Goal: Transaction & Acquisition: Book appointment/travel/reservation

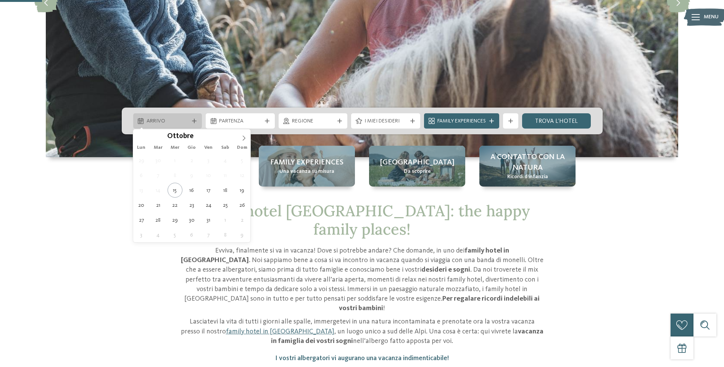
click at [171, 121] on span "Arrivo" at bounding box center [168, 122] width 42 height 8
click at [243, 139] on icon at bounding box center [243, 138] width 5 height 5
click at [242, 139] on icon at bounding box center [243, 138] width 5 height 5
type input "****"
click at [242, 139] on icon at bounding box center [243, 138] width 5 height 5
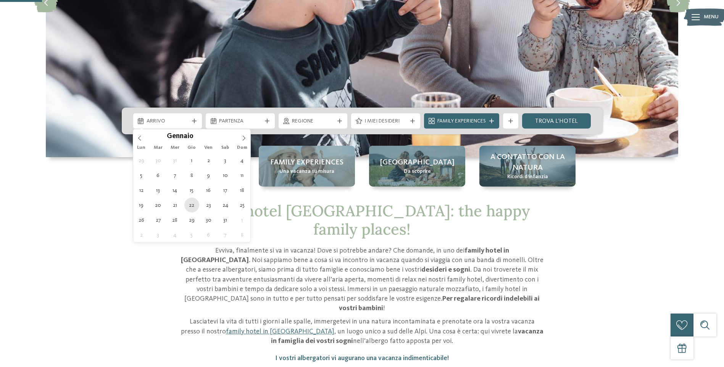
type div "[DATE]"
type input "****"
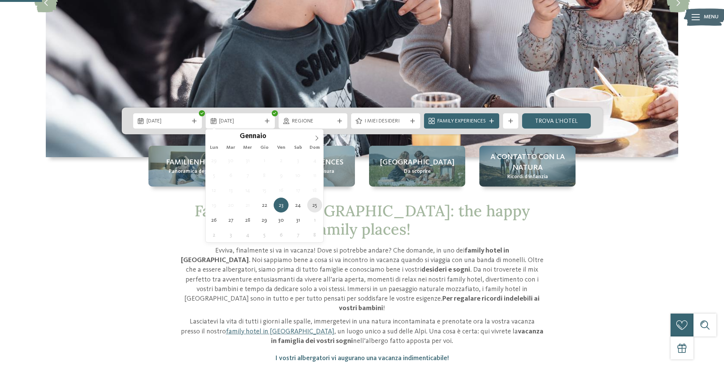
type div "[DATE]"
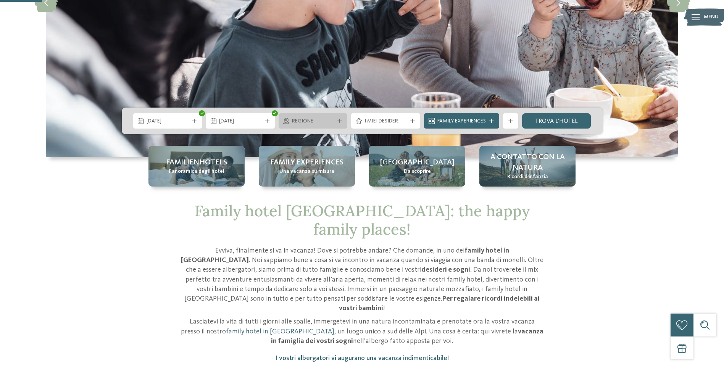
click at [302, 117] on div "Regione" at bounding box center [313, 121] width 46 height 8
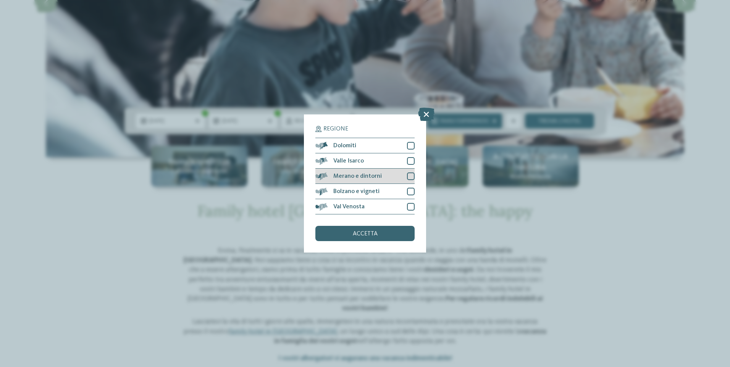
click at [411, 179] on div at bounding box center [411, 177] width 8 height 8
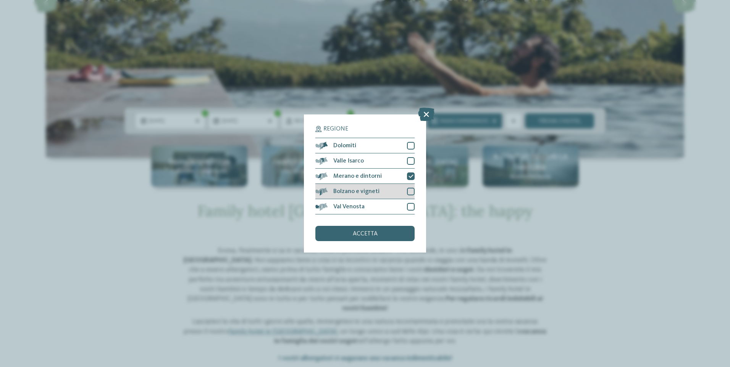
click at [411, 192] on div at bounding box center [411, 192] width 8 height 8
click at [388, 234] on div "accetta" at bounding box center [364, 233] width 99 height 15
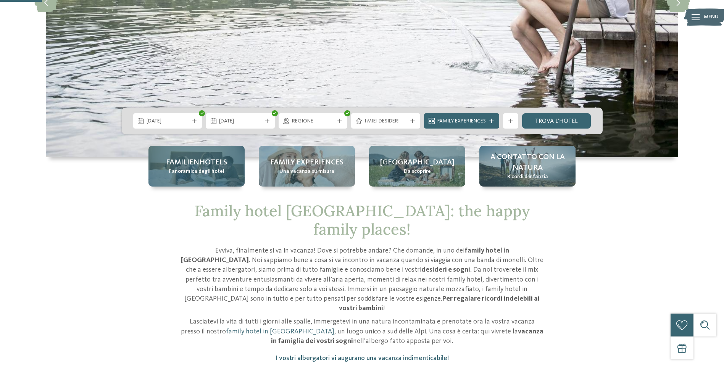
click at [208, 168] on span "Panoramica degli hotel" at bounding box center [197, 172] width 56 height 8
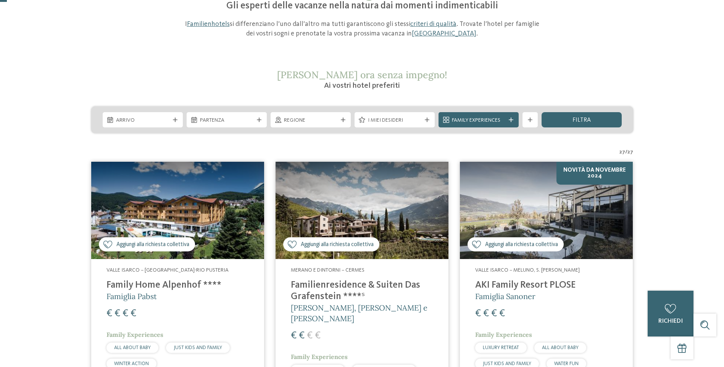
scroll to position [115, 0]
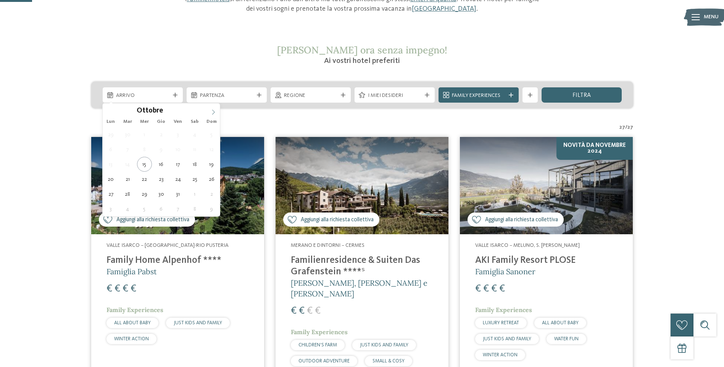
click at [217, 109] on span at bounding box center [213, 109] width 13 height 13
type input "****"
click at [217, 109] on span at bounding box center [213, 109] width 13 height 13
type div "[DATE]"
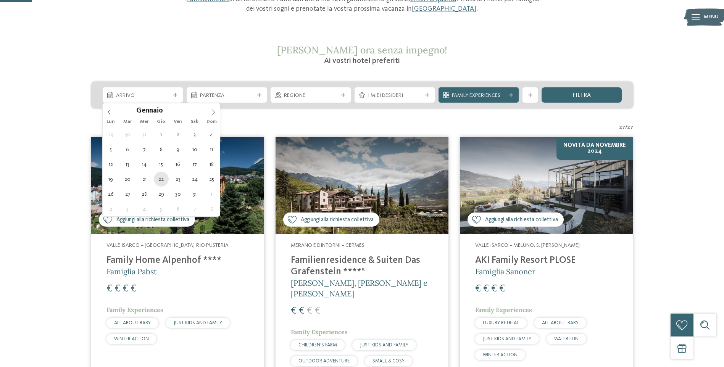
type input "****"
drag, startPoint x: 160, startPoint y: 180, endPoint x: 179, endPoint y: 179, distance: 19.5
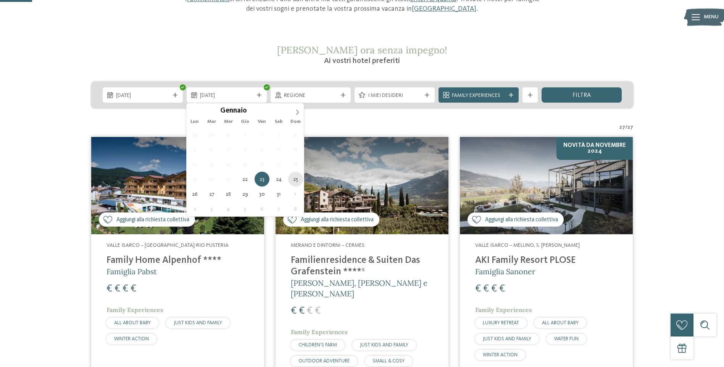
type div "[DATE]"
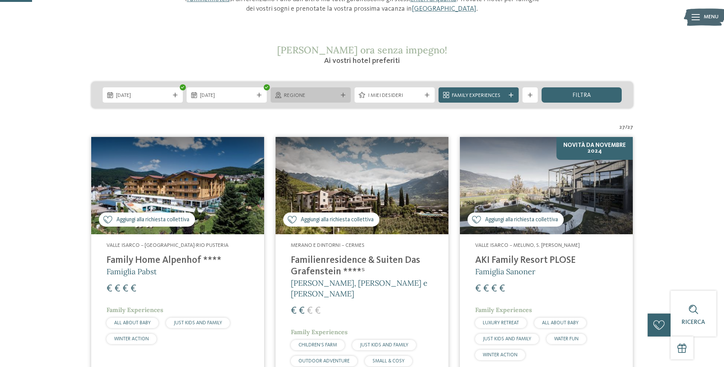
click at [331, 92] on span "Regione" at bounding box center [310, 96] width 53 height 8
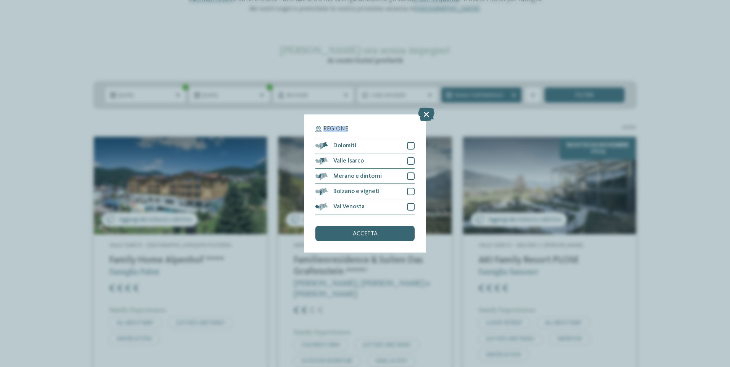
click at [331, 92] on div "Regione Dolomiti" at bounding box center [365, 183] width 730 height 367
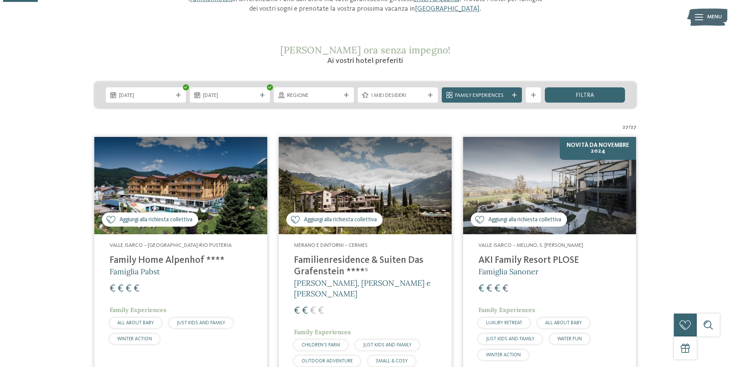
scroll to position [153, 0]
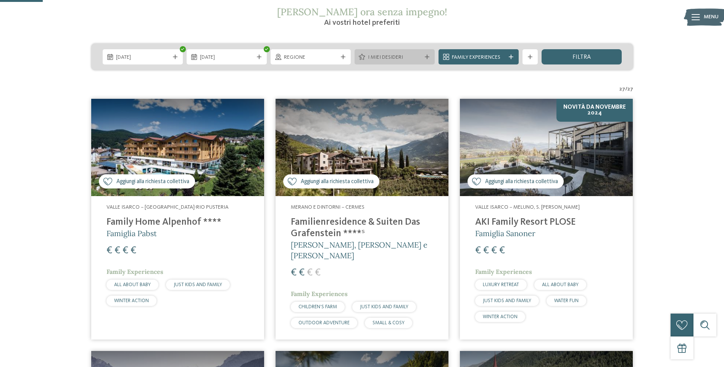
click at [395, 57] on span "I miei desideri" at bounding box center [394, 58] width 53 height 8
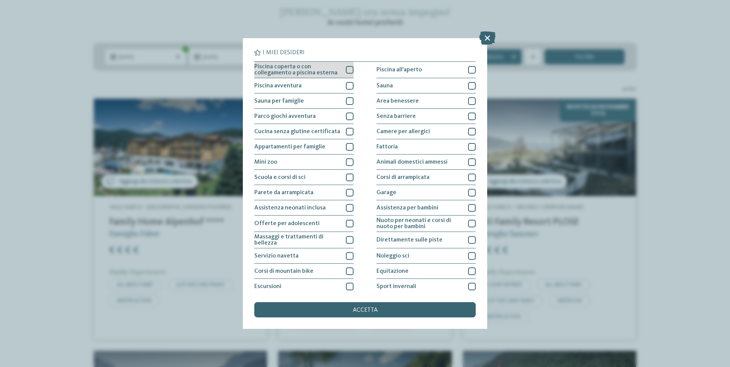
click at [329, 72] on span "Piscina coperta o con collegamento a piscina esterna" at bounding box center [297, 70] width 86 height 12
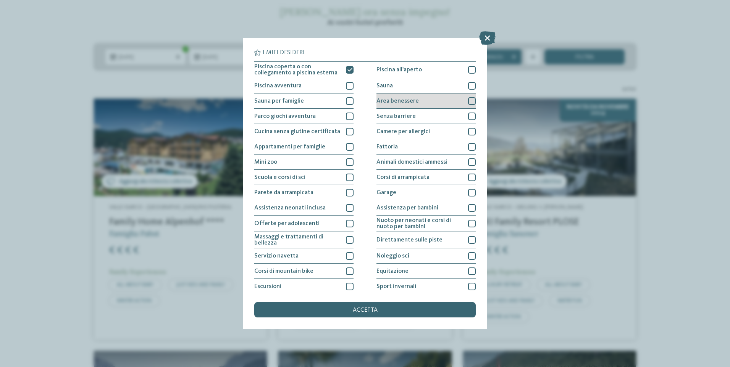
click at [412, 102] on span "Area benessere" at bounding box center [397, 101] width 42 height 6
click at [423, 207] on span "Assistenza per bambini" at bounding box center [407, 208] width 62 height 6
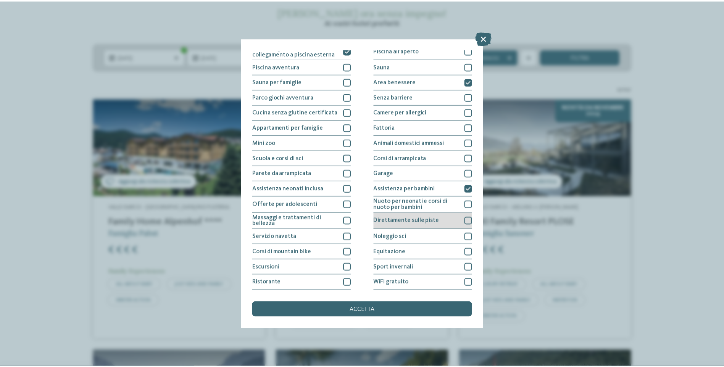
scroll to position [34, 0]
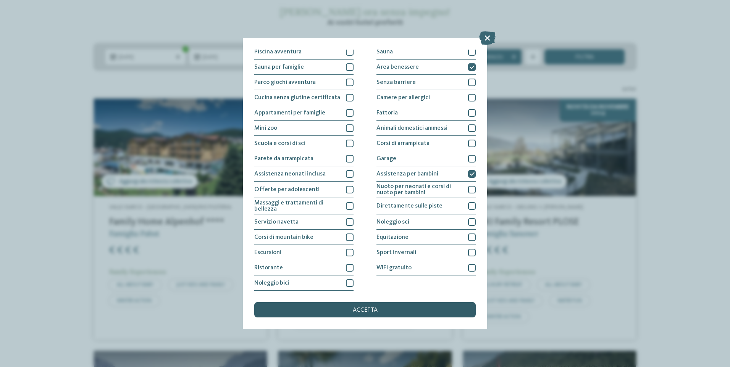
click at [399, 310] on div "accetta" at bounding box center [364, 309] width 221 height 15
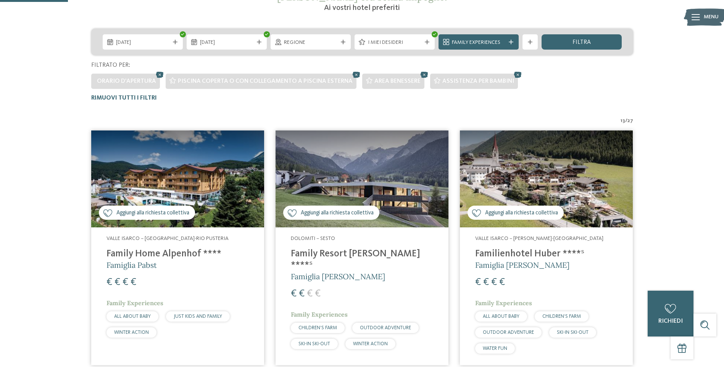
scroll to position [98, 0]
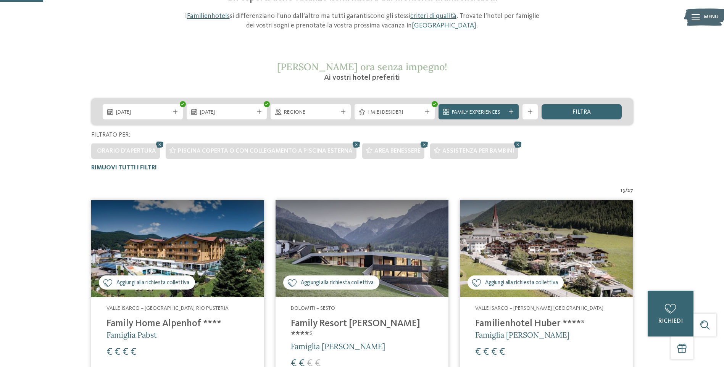
click at [317, 116] on div "Regione" at bounding box center [311, 111] width 80 height 15
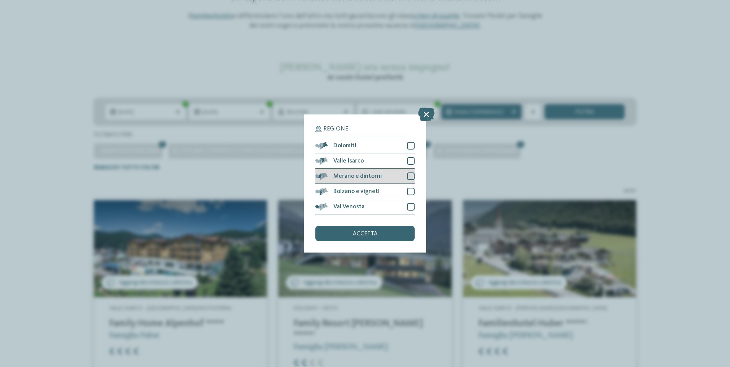
click at [354, 176] on span "Merano e dintorni" at bounding box center [357, 176] width 48 height 6
click at [357, 191] on span "Bolzano e vigneti" at bounding box center [356, 192] width 46 height 6
click at [367, 235] on span "accetta" at bounding box center [365, 234] width 25 height 6
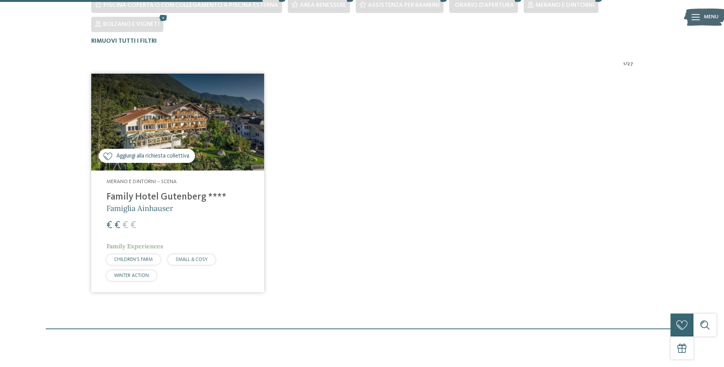
scroll to position [270, 0]
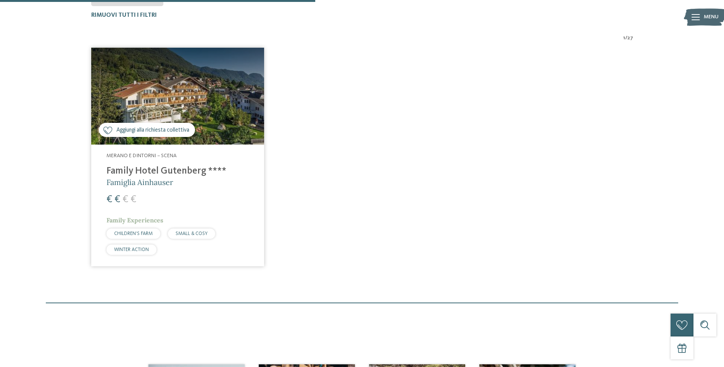
click at [194, 89] on img at bounding box center [177, 96] width 173 height 97
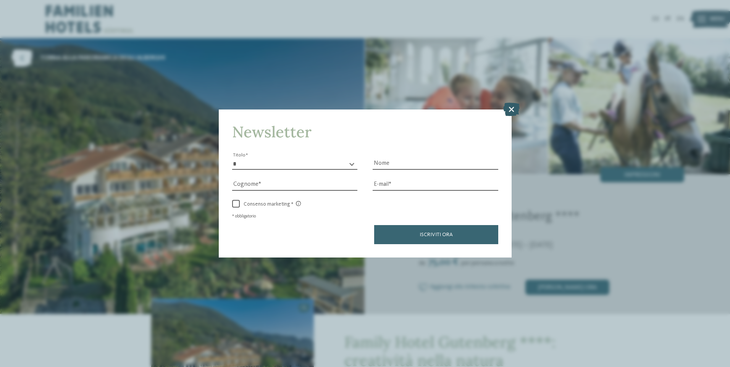
click at [515, 108] on icon at bounding box center [511, 108] width 16 height 13
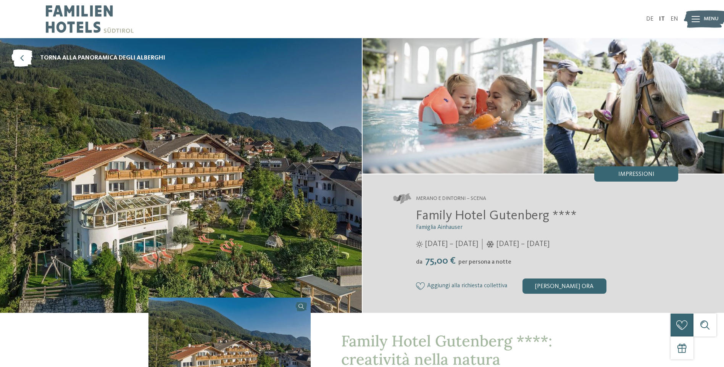
click at [397, 225] on div "Family Hotel Gutenberg **** Famiglia Ainhauser 04/04/2025 – 09/11/2025 da" at bounding box center [536, 251] width 286 height 86
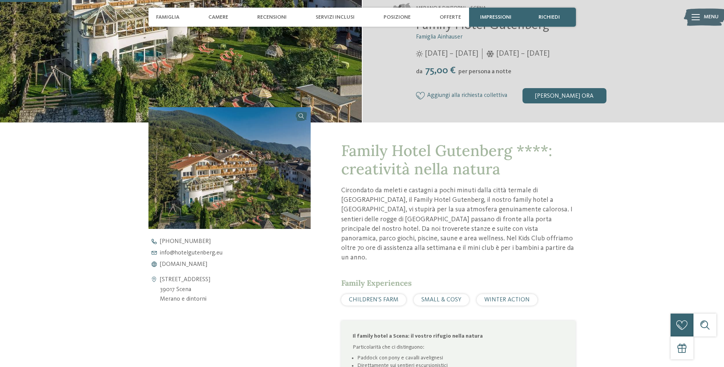
scroll to position [191, 0]
click at [581, 204] on div "Family Hotel Gutenberg ****: creatività nella natura Circondato da meleti e cas…" at bounding box center [362, 276] width 519 height 309
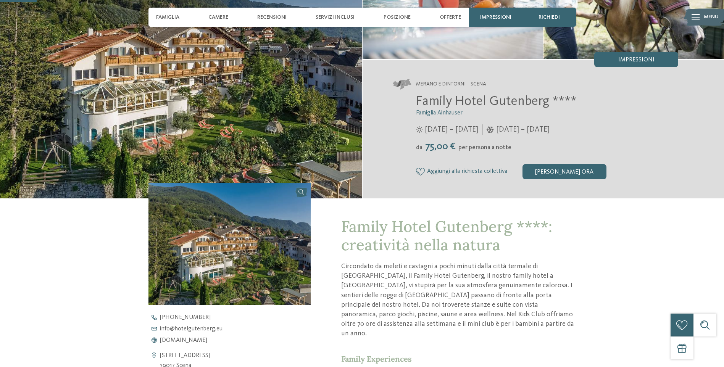
scroll to position [153, 0]
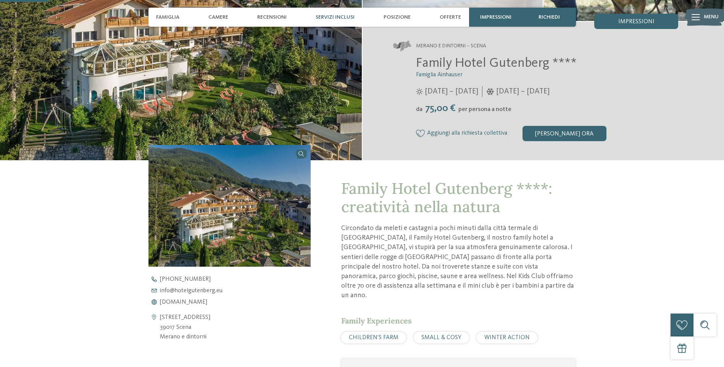
click at [346, 15] on span "Servizi inclusi" at bounding box center [335, 17] width 39 height 6
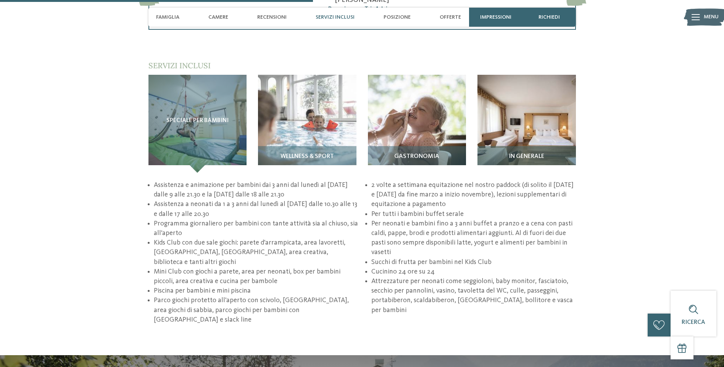
scroll to position [1006, 0]
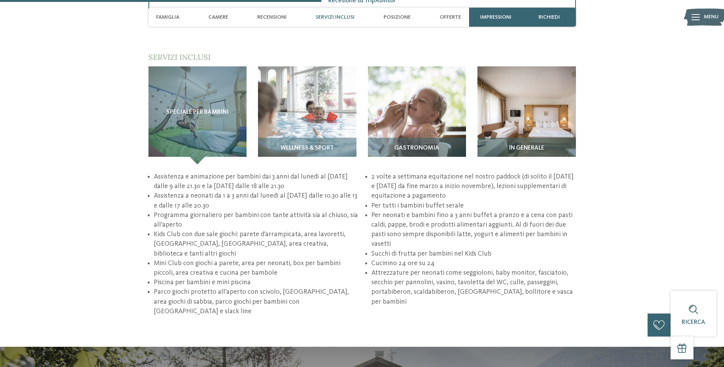
click at [273, 172] on li "Assistenza e animazione per bambini dai 3 anni dal lunedì al sabato dalle 9 all…" at bounding box center [256, 181] width 204 height 19
click at [342, 195] on li "Assistenza a neonati da 1 a 3 anni dal lunedì al sabato dalle 10.30 alle 13 e d…" at bounding box center [256, 200] width 204 height 19
click at [454, 201] on li "Per tutti i bambini buffet serale" at bounding box center [474, 206] width 204 height 10
click at [496, 212] on li "Per neonati e bambini fino a 3 anni buffet a pranzo e a cena con pasti caldi, p…" at bounding box center [474, 230] width 204 height 39
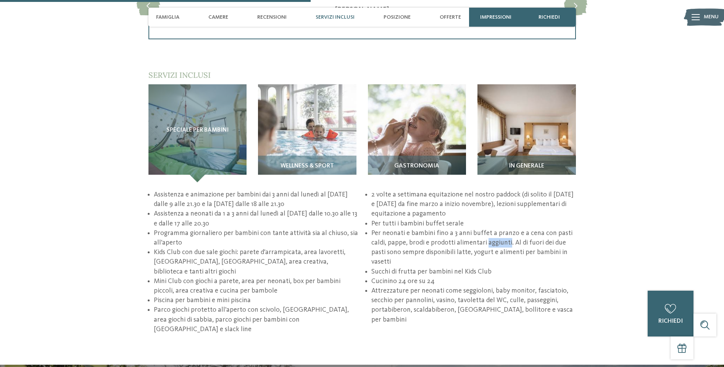
scroll to position [930, 0]
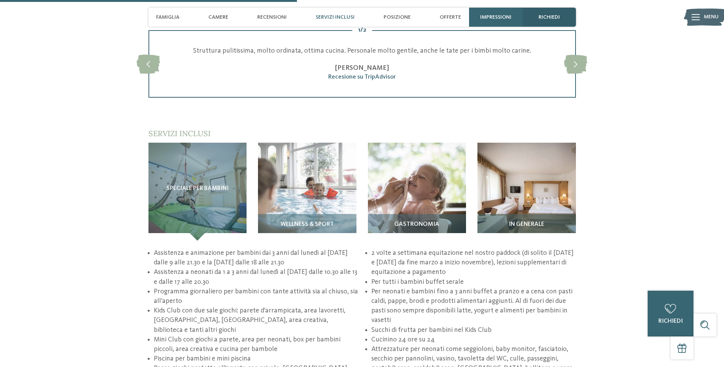
click at [545, 12] on div "richiedi" at bounding box center [549, 17] width 53 height 19
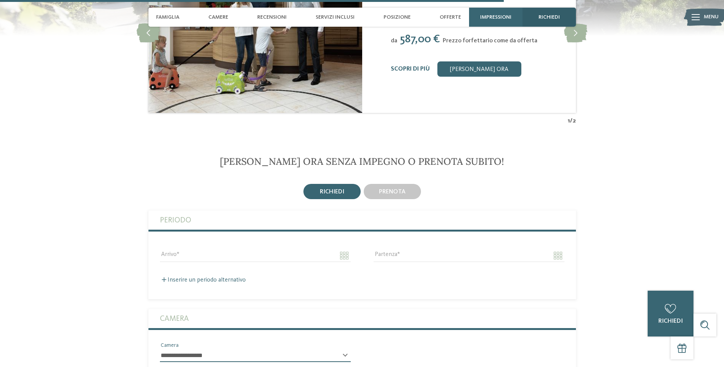
scroll to position [1593, 0]
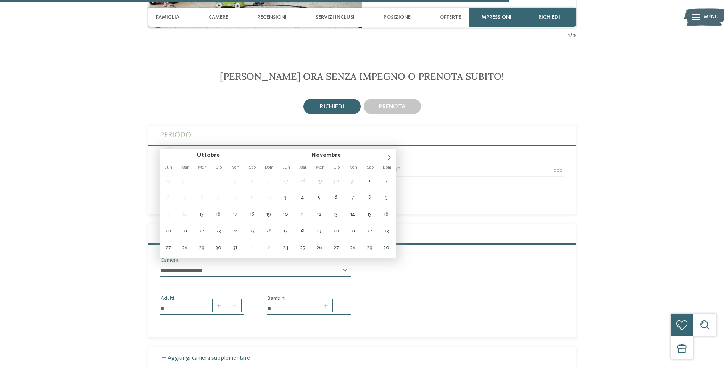
click at [162, 164] on input "Arrivo" at bounding box center [255, 170] width 191 height 13
click at [390, 155] on icon at bounding box center [389, 157] width 5 height 5
type input "****"
click at [390, 155] on icon at bounding box center [389, 157] width 5 height 5
type input "**********"
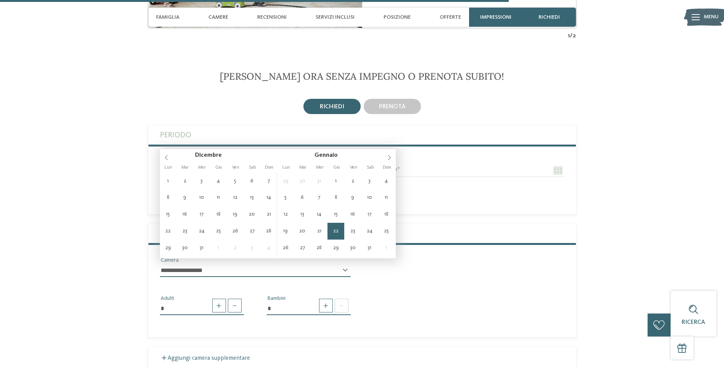
type input "****"
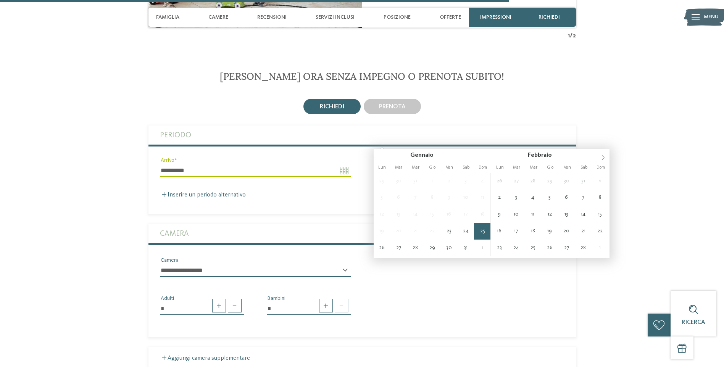
type input "**********"
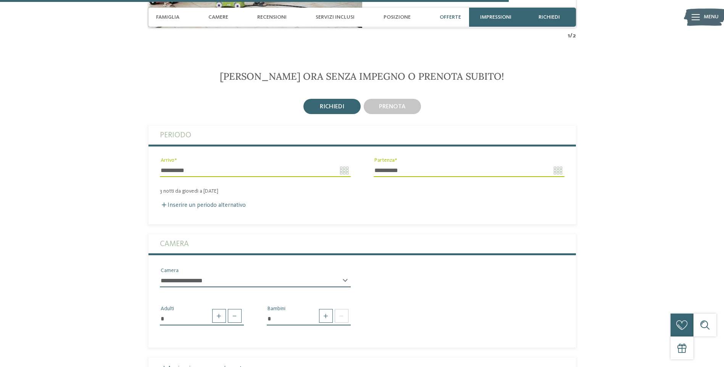
click at [200, 275] on select "**********" at bounding box center [255, 281] width 191 height 13
click at [223, 18] on span "Camere" at bounding box center [218, 17] width 20 height 6
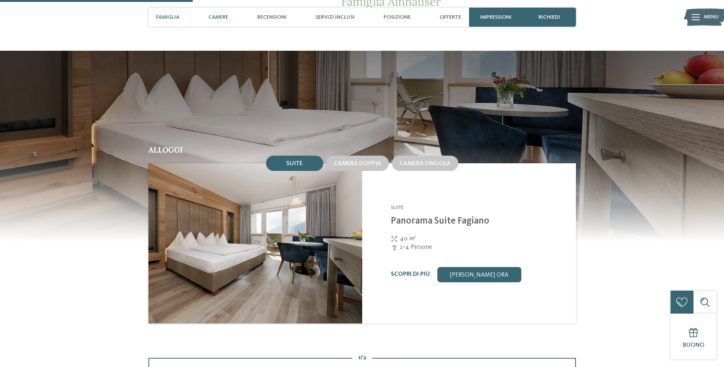
scroll to position [601, 0]
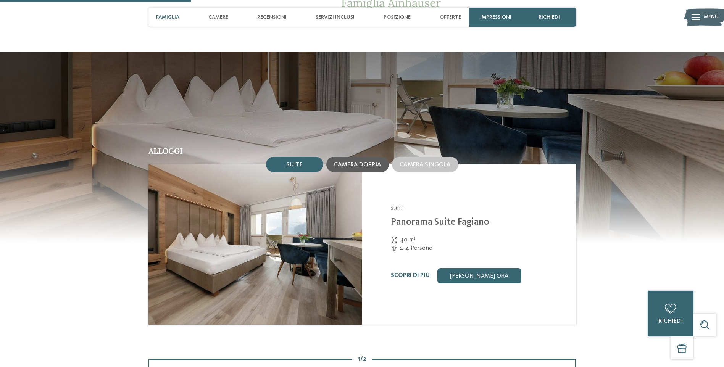
click at [364, 157] on div "Camera doppia" at bounding box center [357, 164] width 63 height 15
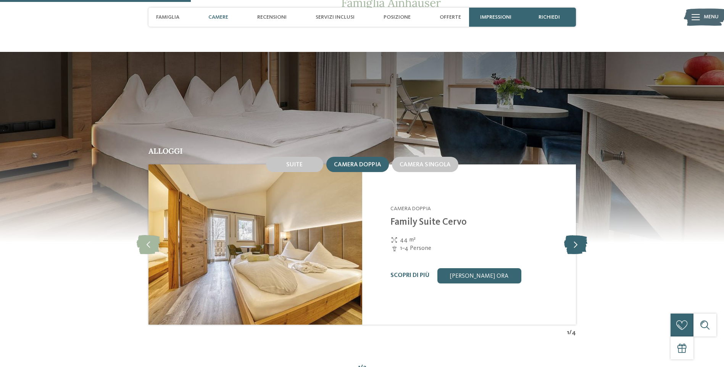
click at [573, 235] on icon at bounding box center [575, 244] width 23 height 19
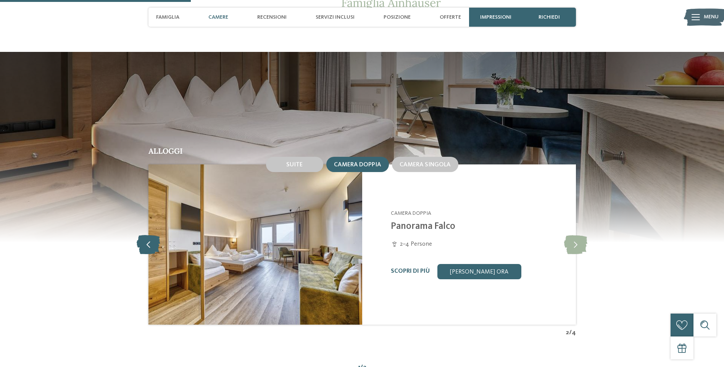
click at [152, 235] on icon at bounding box center [148, 244] width 23 height 19
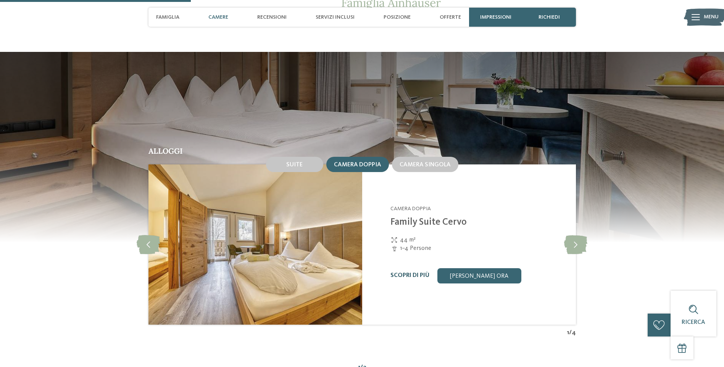
click at [404, 273] on link "Scopri di più" at bounding box center [410, 276] width 39 height 6
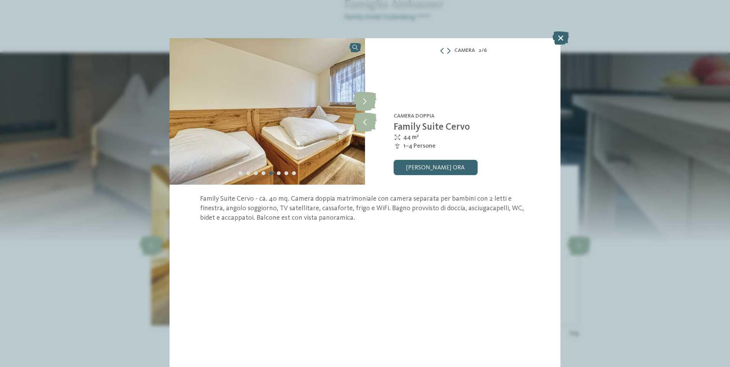
drag, startPoint x: 560, startPoint y: 37, endPoint x: 544, endPoint y: 111, distance: 76.0
click at [560, 37] on icon at bounding box center [561, 37] width 16 height 13
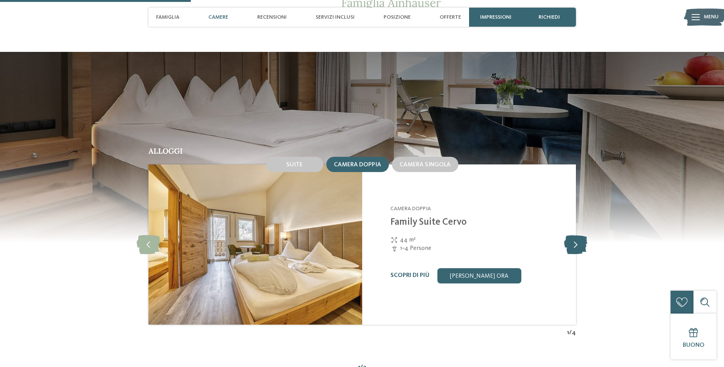
click at [572, 240] on icon at bounding box center [575, 244] width 23 height 19
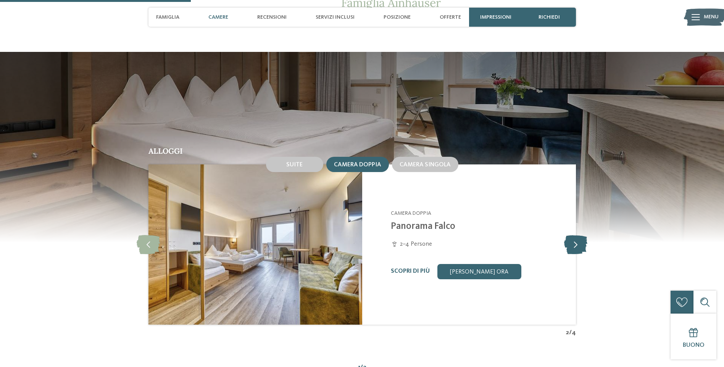
click at [572, 240] on icon at bounding box center [575, 244] width 23 height 19
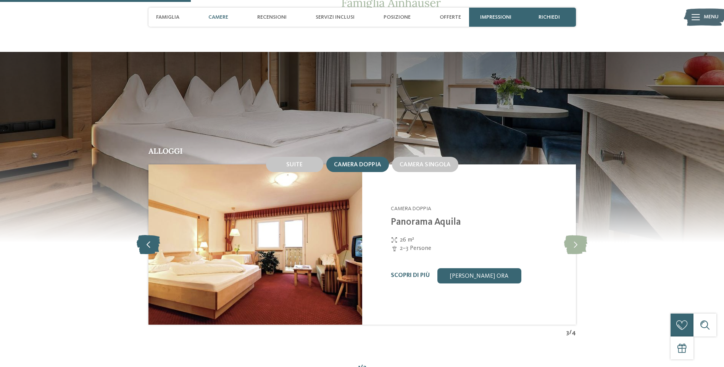
click at [151, 236] on icon at bounding box center [148, 244] width 23 height 19
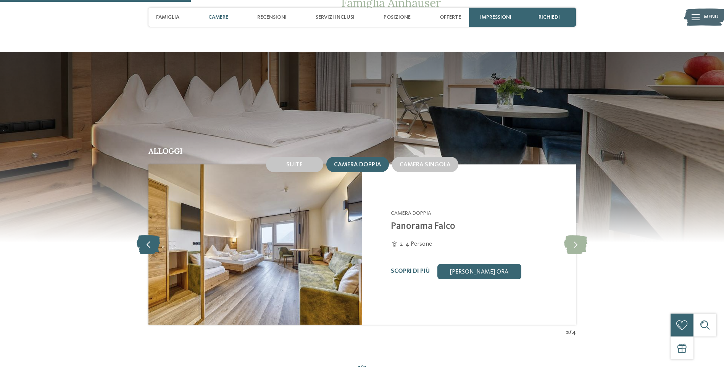
click at [151, 236] on icon at bounding box center [148, 244] width 23 height 19
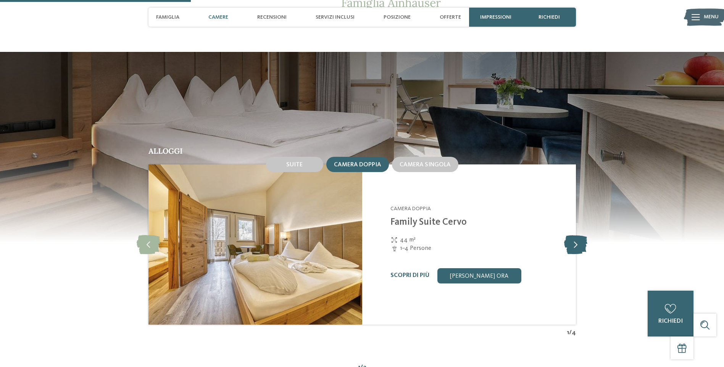
click at [575, 235] on icon at bounding box center [575, 244] width 23 height 19
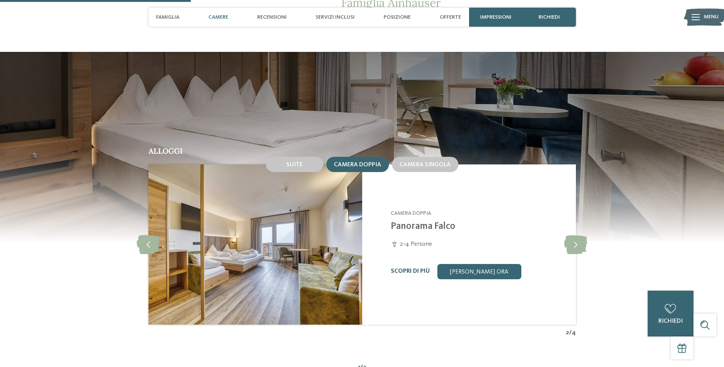
click at [405, 268] on link "Scopri di più" at bounding box center [410, 271] width 39 height 6
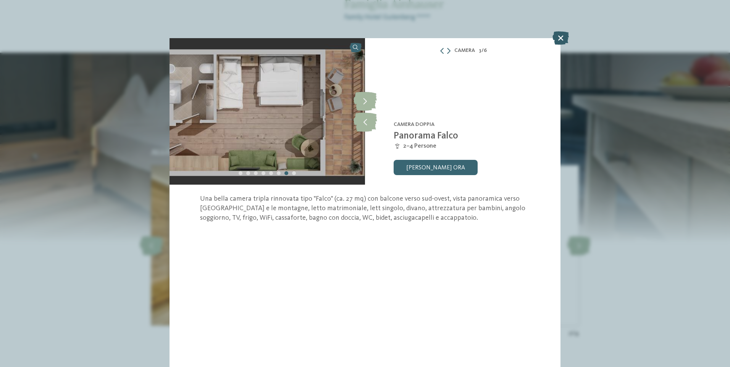
click at [556, 44] on icon at bounding box center [561, 37] width 16 height 13
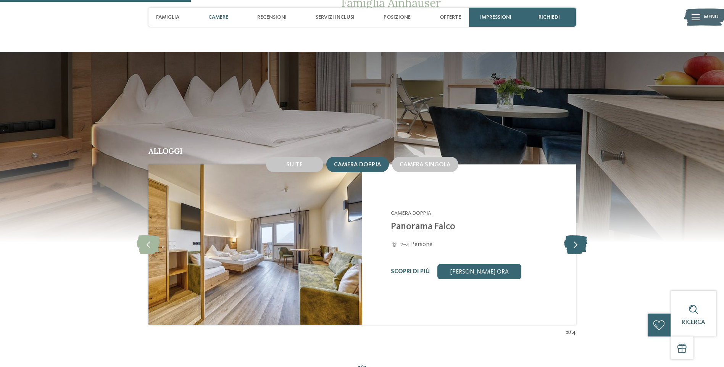
click at [575, 235] on icon at bounding box center [575, 244] width 23 height 19
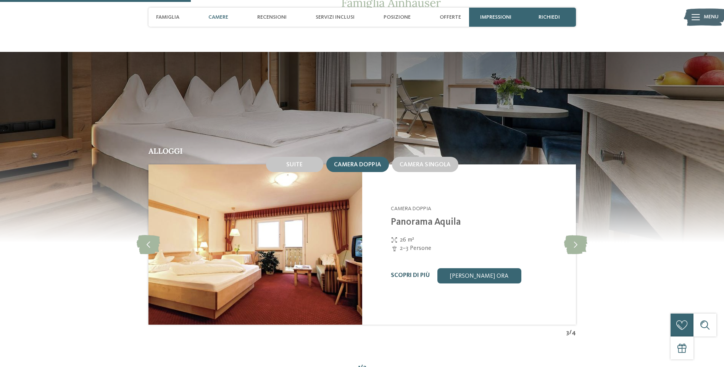
click at [407, 273] on link "Scopri di più" at bounding box center [410, 276] width 39 height 6
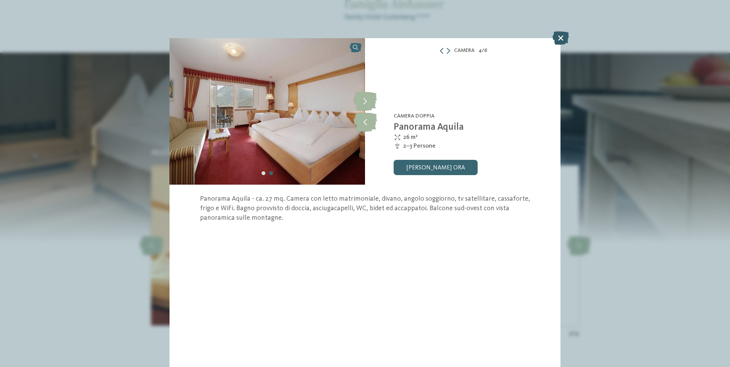
click at [563, 37] on icon at bounding box center [561, 37] width 16 height 13
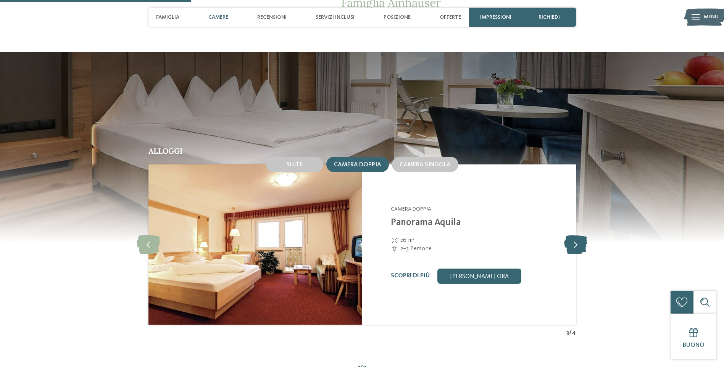
click at [577, 235] on icon at bounding box center [575, 244] width 23 height 19
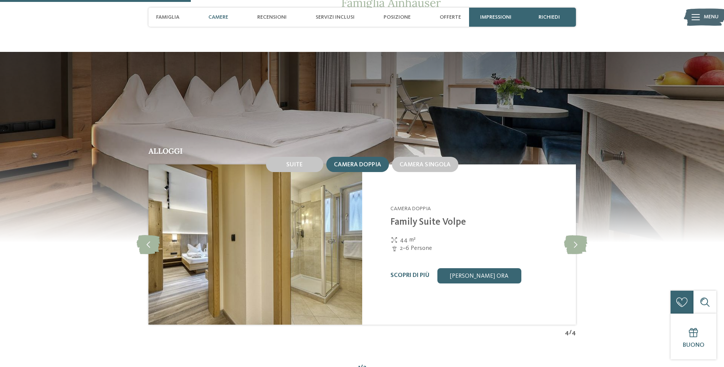
click at [404, 272] on div "Scopri di più" at bounding box center [410, 275] width 39 height 7
click at [405, 273] on link "Scopri di più" at bounding box center [410, 276] width 39 height 6
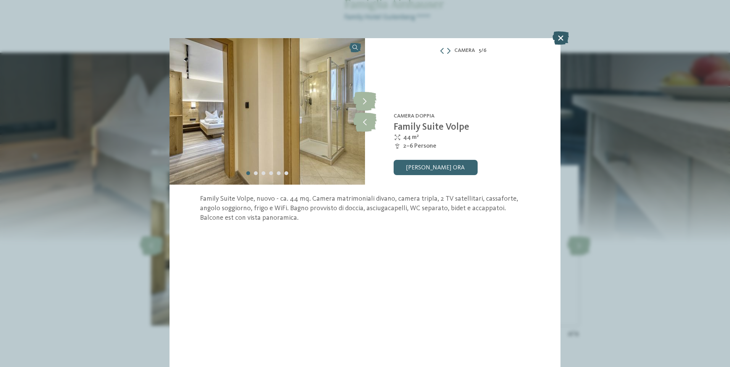
click at [563, 33] on icon at bounding box center [561, 37] width 16 height 13
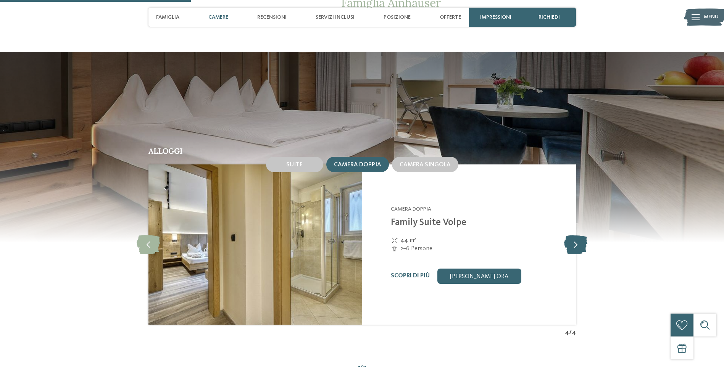
click at [575, 239] on icon at bounding box center [575, 244] width 23 height 19
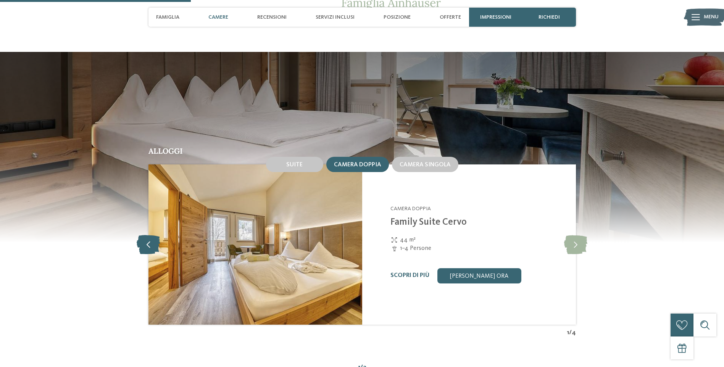
click at [151, 235] on icon at bounding box center [148, 244] width 23 height 19
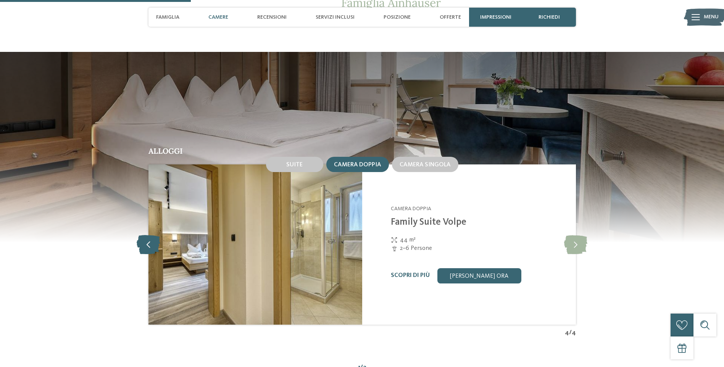
click at [151, 235] on icon at bounding box center [148, 244] width 23 height 19
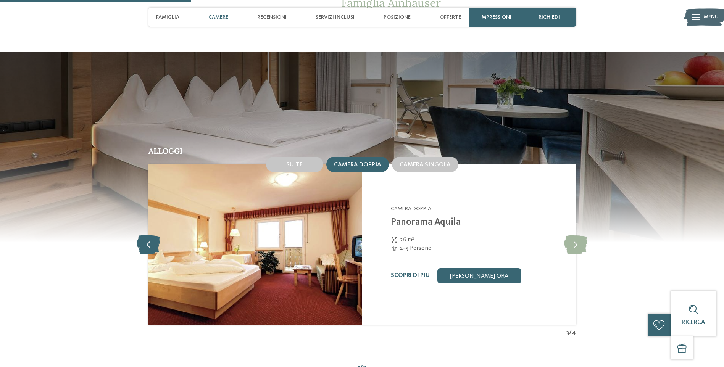
click at [151, 235] on icon at bounding box center [148, 244] width 23 height 19
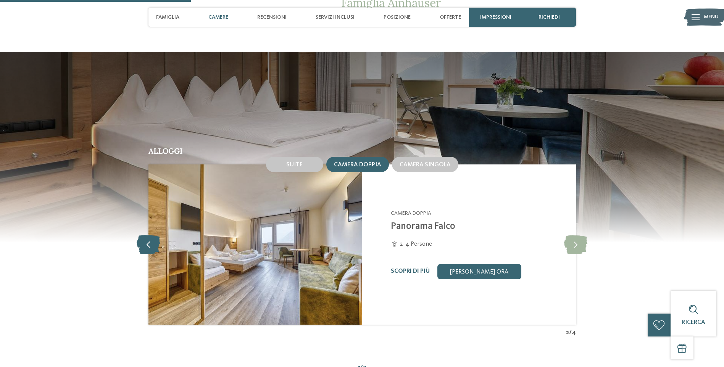
click at [151, 235] on icon at bounding box center [148, 244] width 23 height 19
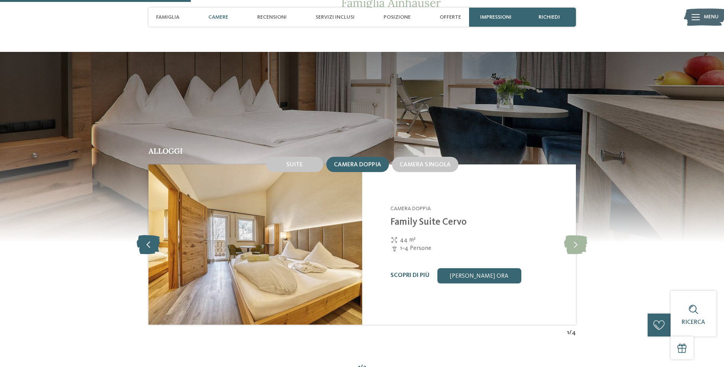
click at [151, 235] on icon at bounding box center [148, 244] width 23 height 19
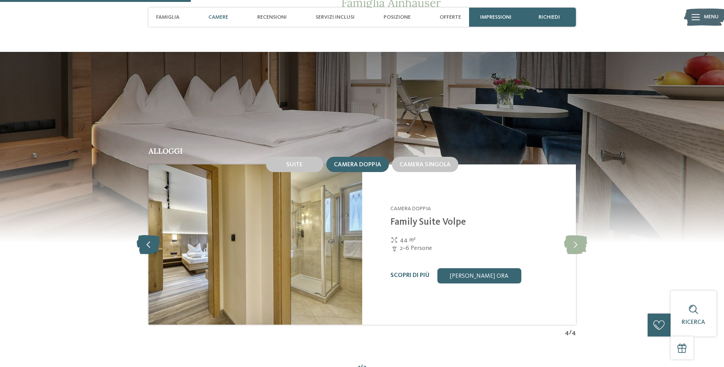
click at [151, 235] on icon at bounding box center [148, 244] width 23 height 19
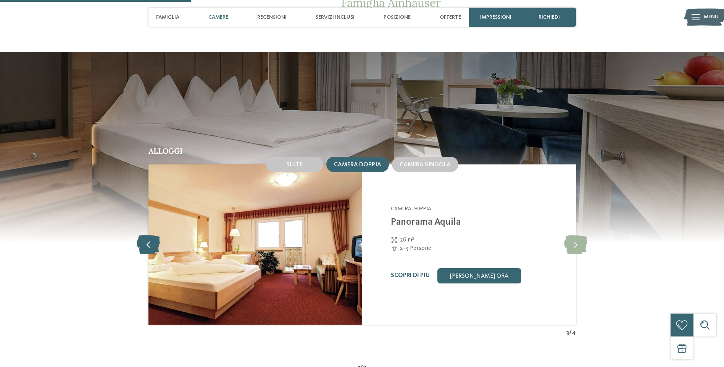
click at [151, 235] on icon at bounding box center [148, 244] width 23 height 19
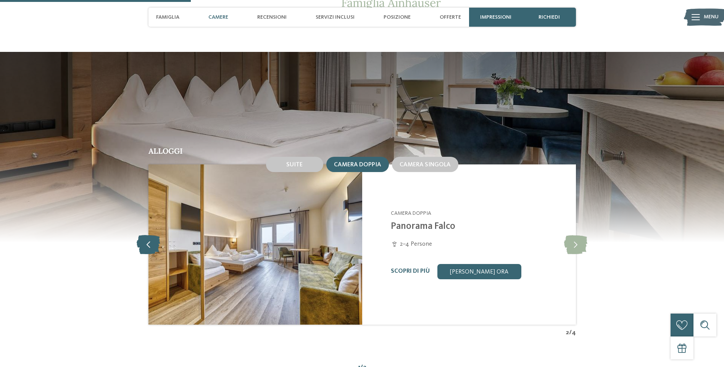
click at [151, 235] on icon at bounding box center [148, 244] width 23 height 19
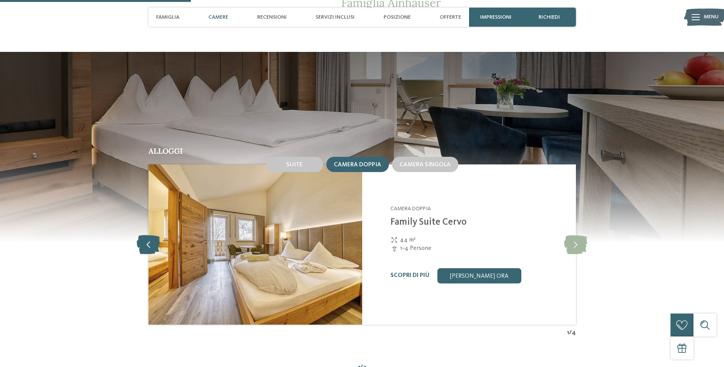
click at [151, 235] on icon at bounding box center [148, 244] width 23 height 19
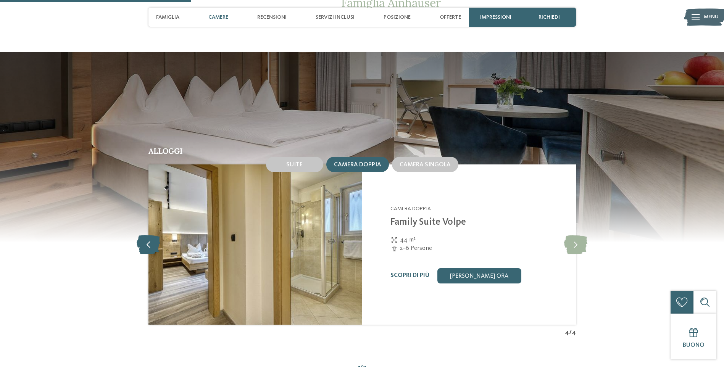
click at [151, 235] on icon at bounding box center [148, 244] width 23 height 19
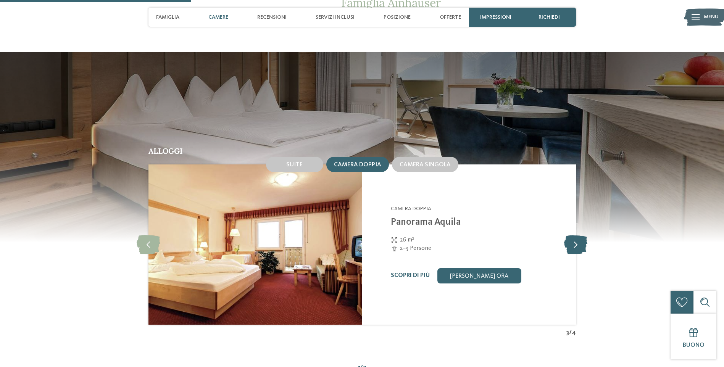
click at [582, 236] on icon at bounding box center [575, 244] width 23 height 19
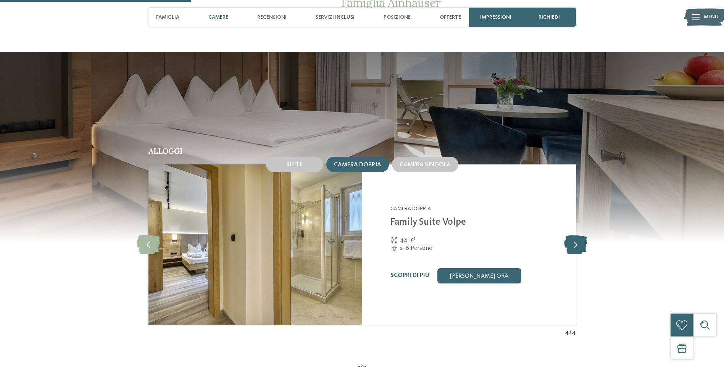
click at [576, 235] on icon at bounding box center [575, 244] width 23 height 19
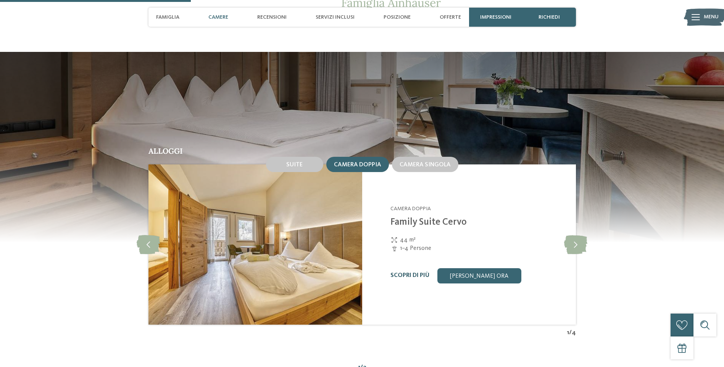
click at [404, 273] on link "Scopri di più" at bounding box center [410, 276] width 39 height 6
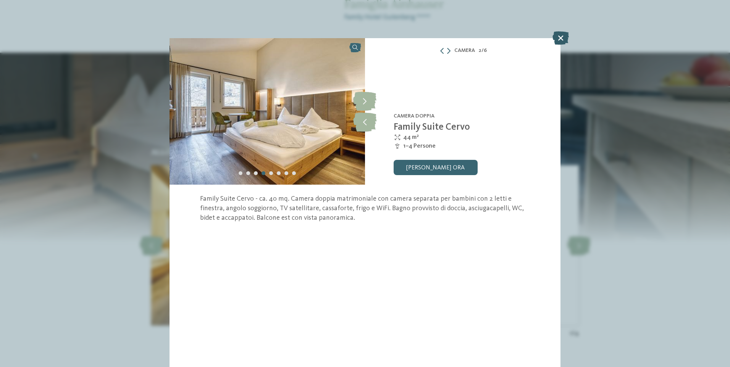
click at [561, 36] on icon at bounding box center [561, 37] width 16 height 13
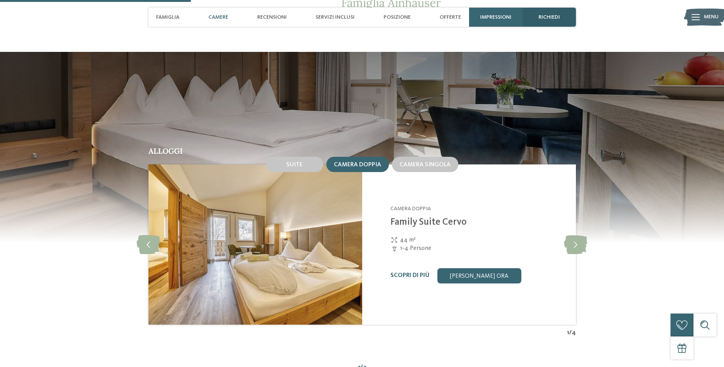
click at [556, 17] on span "richiedi" at bounding box center [549, 17] width 21 height 6
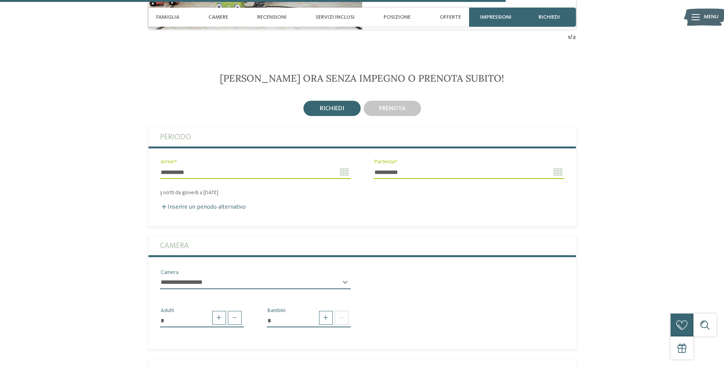
scroll to position [1601, 0]
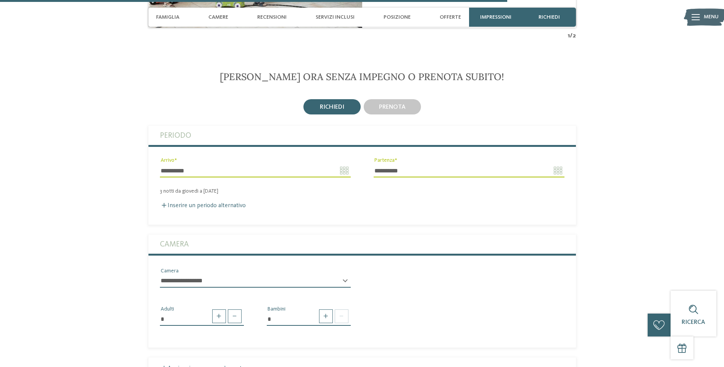
click at [189, 275] on select "**********" at bounding box center [255, 281] width 191 height 13
select select "*****"
click at [160, 275] on select "**********" at bounding box center [255, 281] width 191 height 13
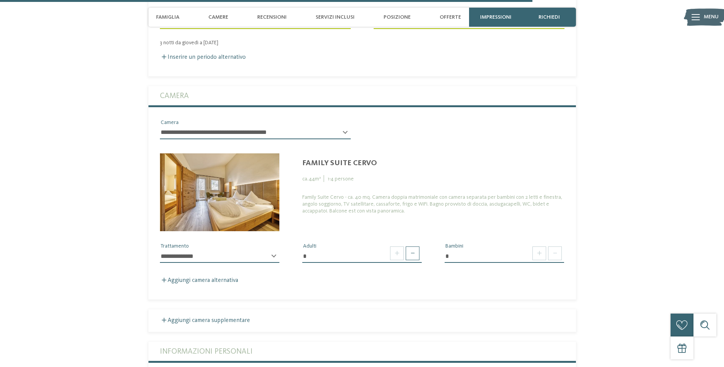
scroll to position [1754, 0]
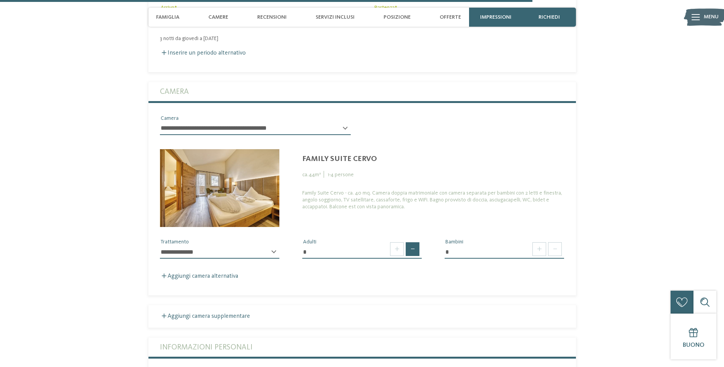
click at [409, 242] on span at bounding box center [413, 249] width 14 height 14
type input "*"
click at [545, 242] on span at bounding box center [540, 249] width 14 height 14
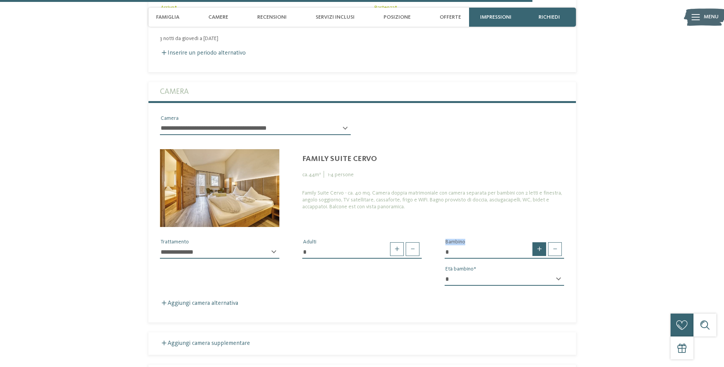
click at [545, 242] on span at bounding box center [540, 249] width 14 height 14
type input "*"
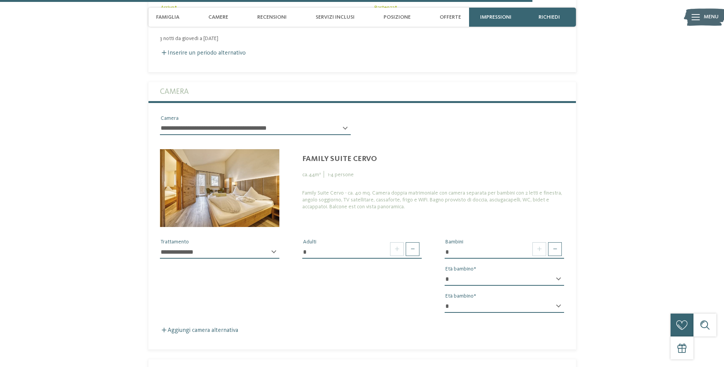
click at [522, 242] on div "* Bambini * * * * * * * * * * * ** ** ** ** ** ** ** ** Età bambino * * * * * *…" at bounding box center [504, 278] width 142 height 81
click at [498, 273] on select "* * * * * * * * * * * ** ** ** ** ** ** ** **" at bounding box center [505, 279] width 120 height 13
select select "*"
click at [445, 273] on select "* * * * * * * * * * * ** ** ** ** ** ** ** **" at bounding box center [505, 279] width 120 height 13
click at [491, 300] on select "* * * * * * * * * * * ** ** ** ** ** ** ** **" at bounding box center [505, 306] width 120 height 13
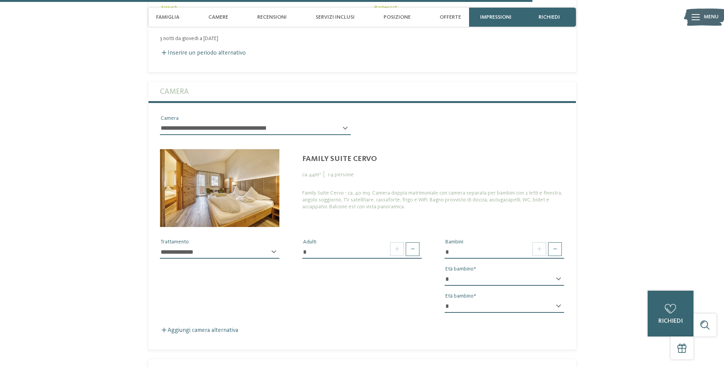
select select "*"
click at [445, 300] on select "* * * * * * * * * * * ** ** ** ** ** ** ** **" at bounding box center [505, 306] width 120 height 13
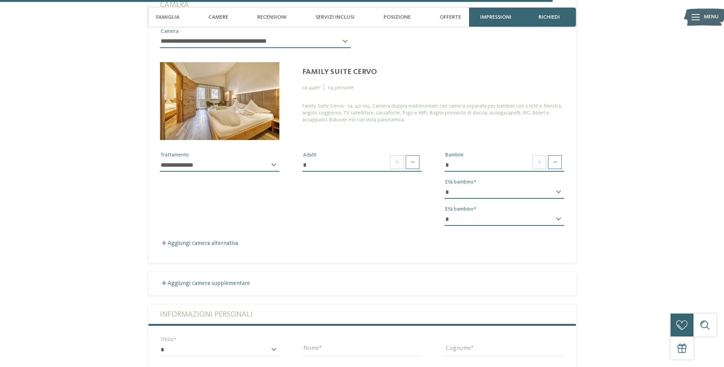
scroll to position [1907, 0]
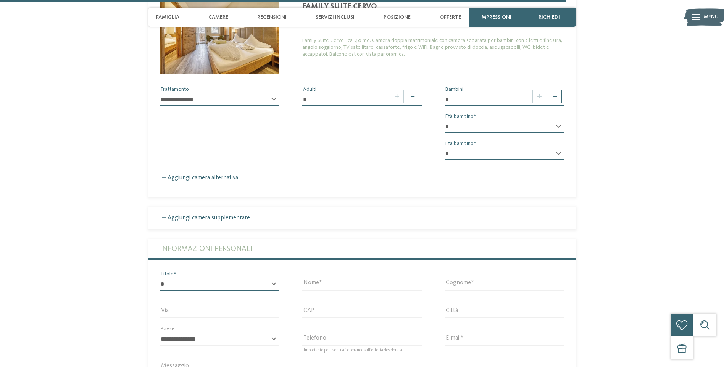
click at [186, 278] on select "* ****** ******* ******** ******" at bounding box center [220, 284] width 120 height 13
select select "*"
click at [160, 278] on select "* ****** ******* ******** ******" at bounding box center [220, 284] width 120 height 13
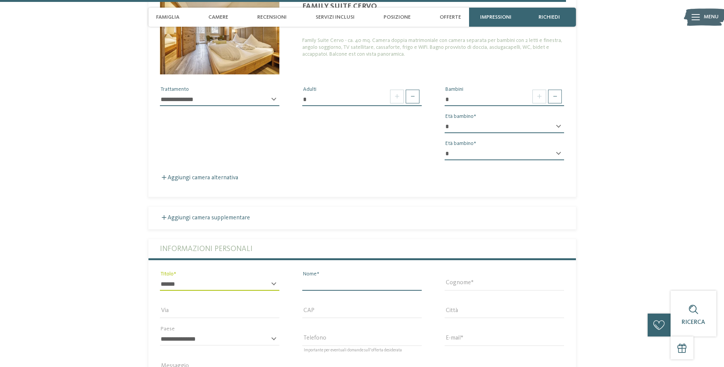
drag, startPoint x: 306, startPoint y: 255, endPoint x: 320, endPoint y: 259, distance: 14.4
click at [306, 278] on input "Nome" at bounding box center [362, 284] width 120 height 13
type input "*******"
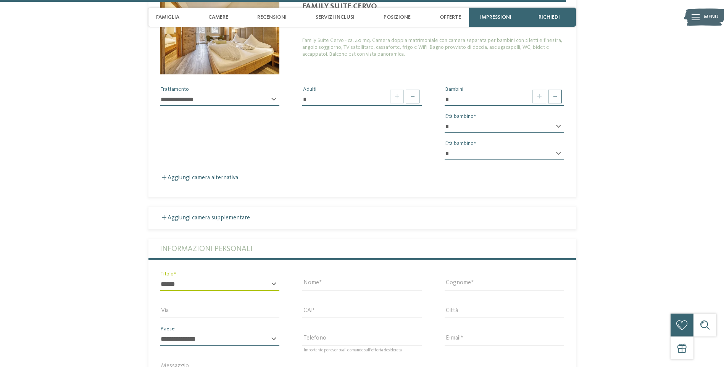
select select "**"
type input "**********"
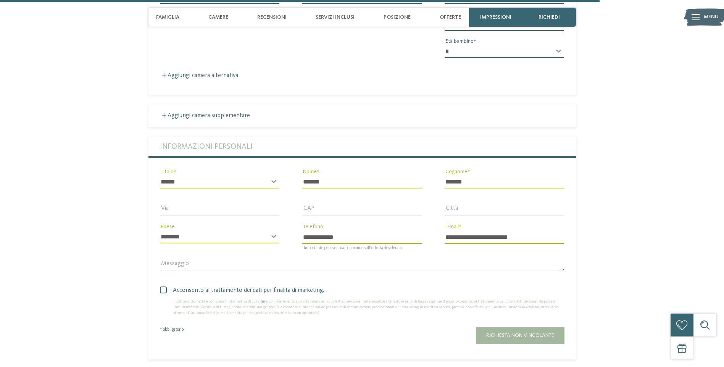
scroll to position [2021, 0]
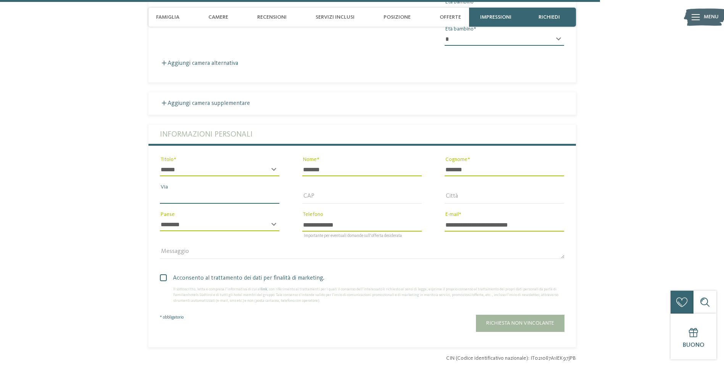
click at [221, 191] on input "Via" at bounding box center [220, 197] width 120 height 13
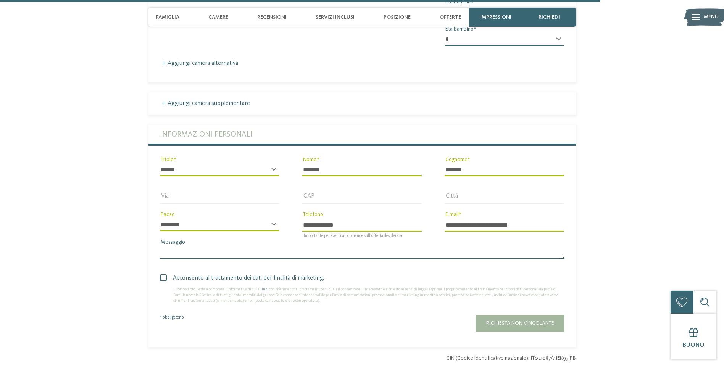
click at [341, 246] on textarea "Messaggio" at bounding box center [362, 252] width 405 height 13
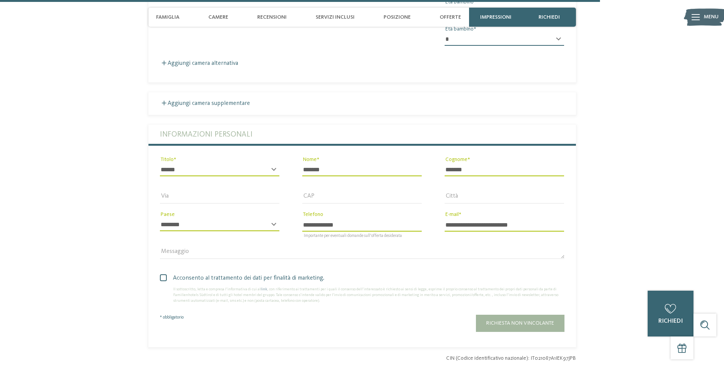
click at [545, 315] on button "Richiesta non vincolante" at bounding box center [520, 323] width 89 height 17
